Goal: Task Accomplishment & Management: Manage account settings

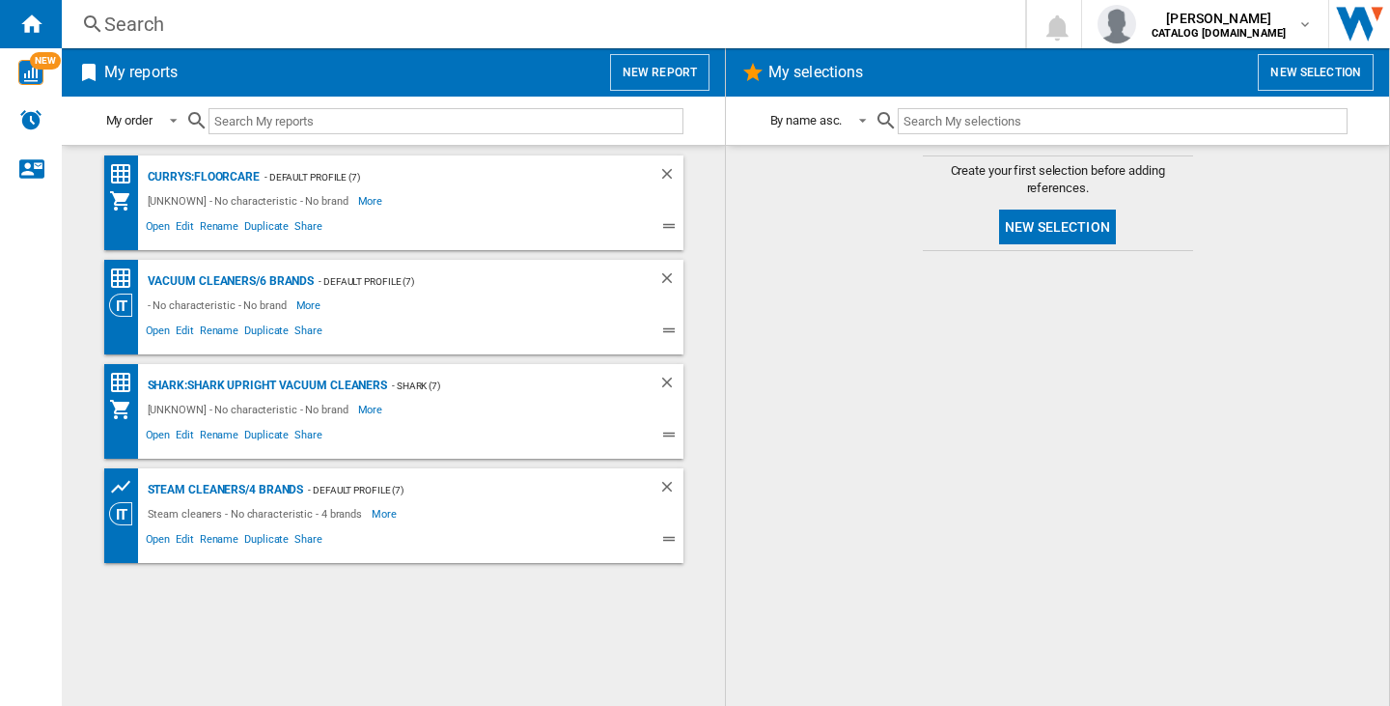
click at [865, 535] on div at bounding box center [1057, 478] width 625 height 435
click at [1249, 29] on b "CATALOG [DOMAIN_NAME]" at bounding box center [1219, 33] width 134 height 13
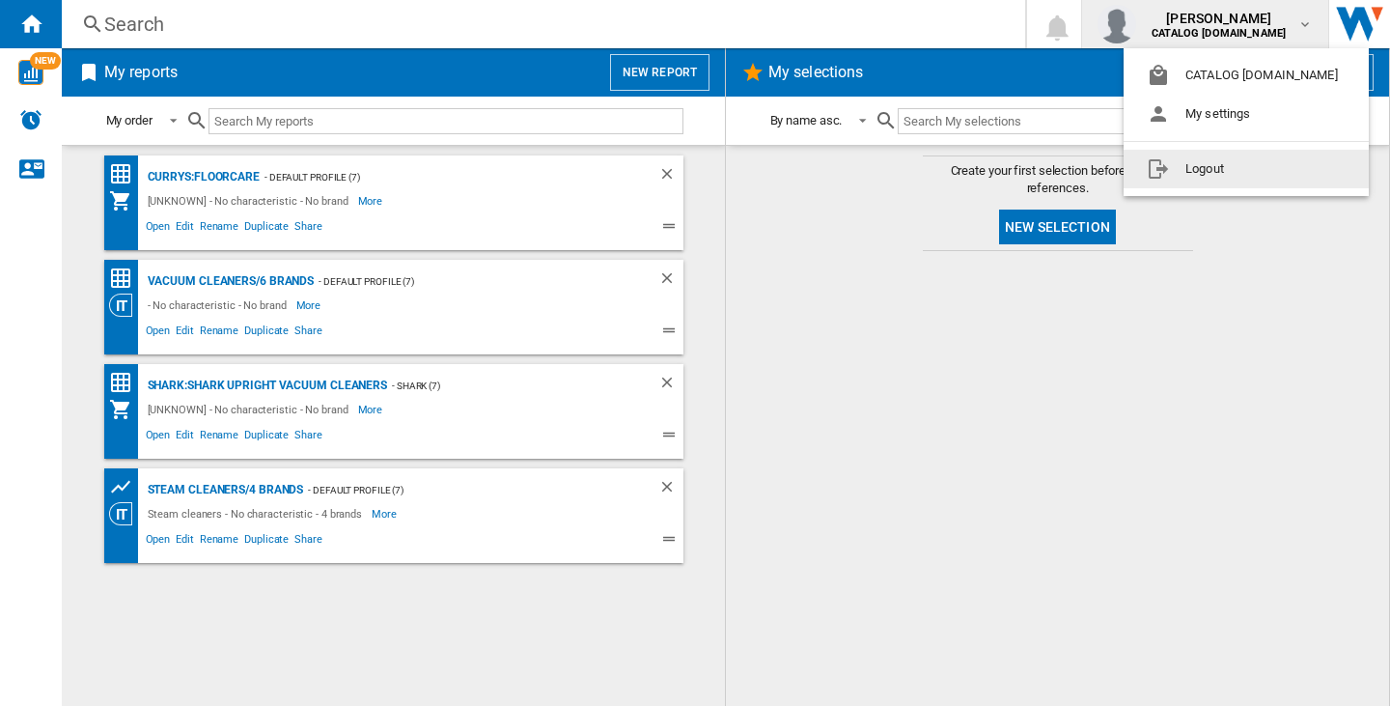
click at [1250, 169] on button "Logout" at bounding box center [1246, 169] width 245 height 39
